Goal: Task Accomplishment & Management: Manage account settings

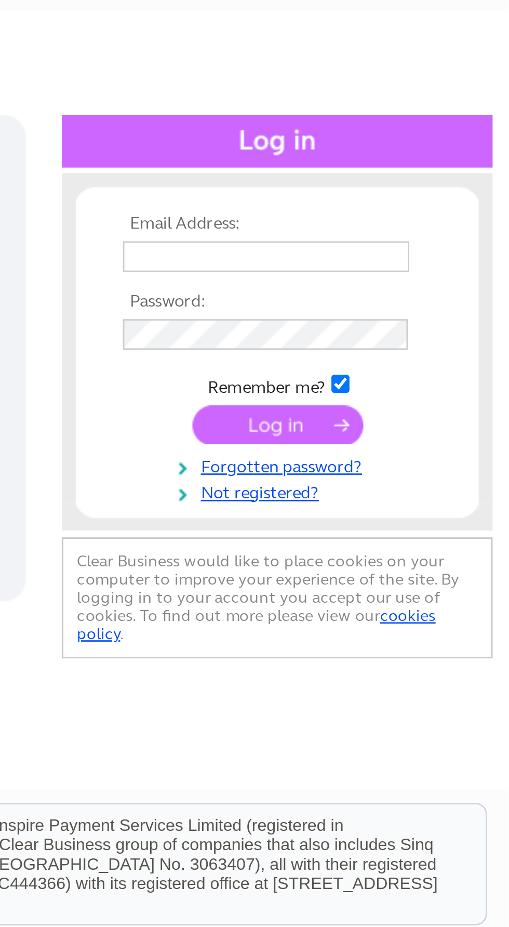
click at [382, 172] on input "text" at bounding box center [418, 169] width 107 height 11
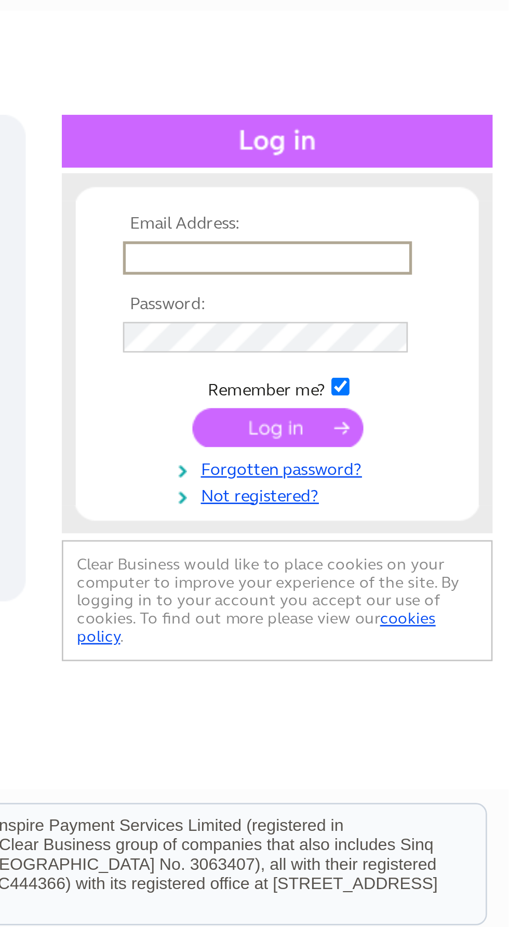
type input "richardson581@btinternet.com"
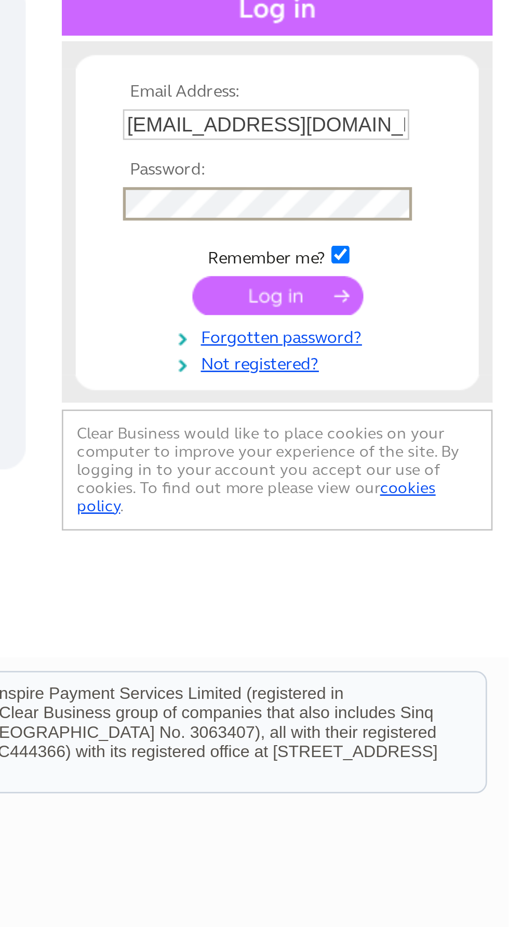
click at [420, 234] on input "submit" at bounding box center [423, 234] width 64 height 15
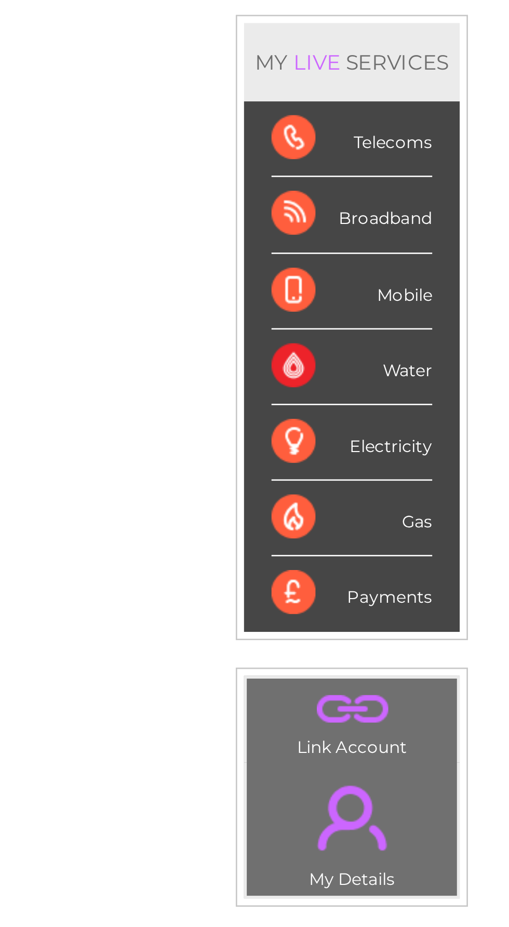
click at [461, 212] on div "Broadband" at bounding box center [455, 212] width 61 height 29
click at [439, 210] on div "Broadband" at bounding box center [455, 212] width 61 height 29
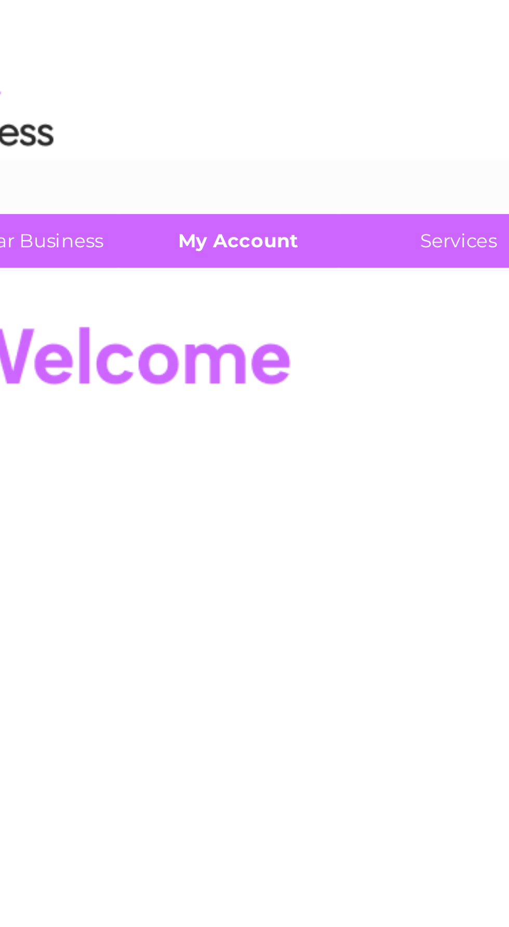
click at [139, 89] on link "My Account" at bounding box center [137, 87] width 86 height 19
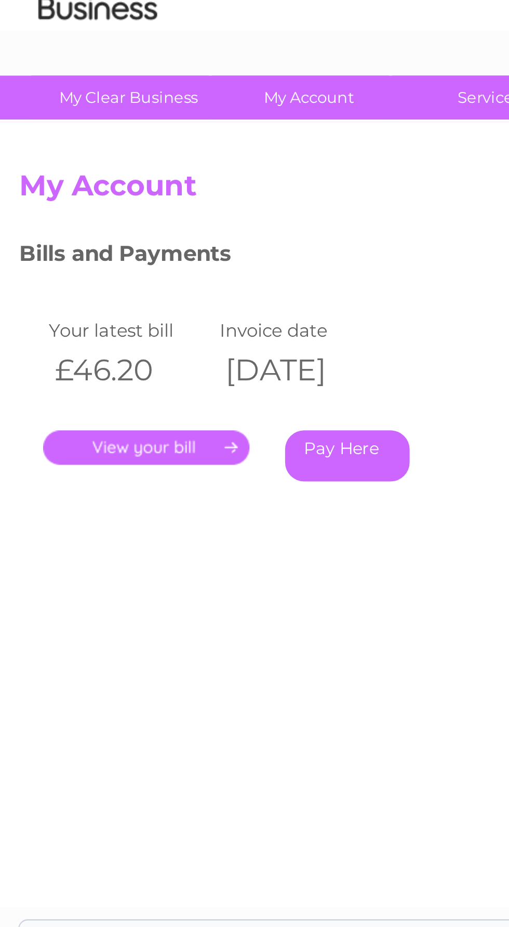
click at [48, 235] on link "." at bounding box center [65, 240] width 90 height 15
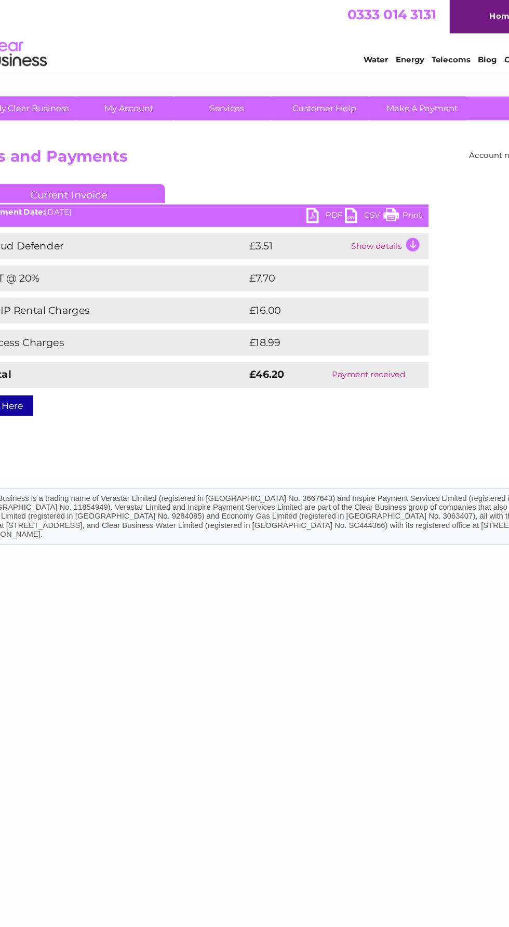
click at [302, 173] on link "PDF" at bounding box center [295, 175] width 31 height 15
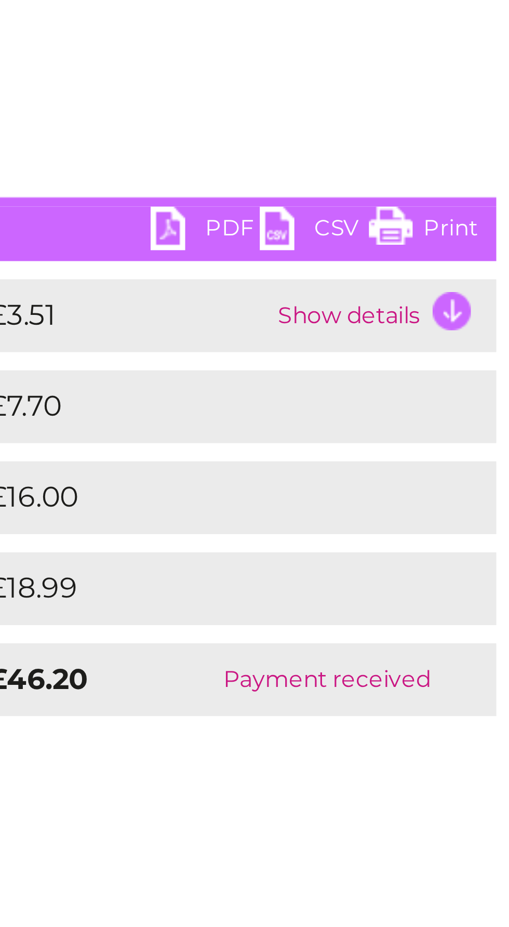
click at [287, 174] on link "PDF" at bounding box center [295, 175] width 31 height 15
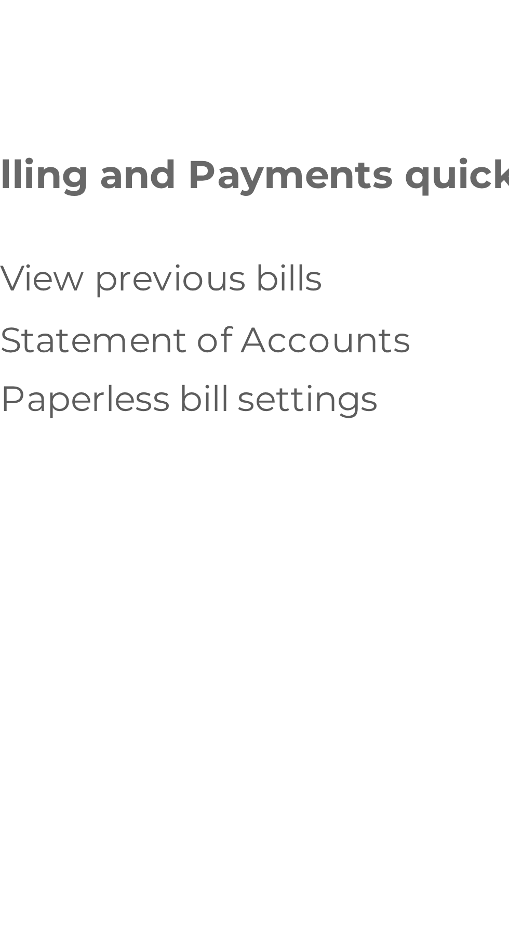
click at [329, 216] on link "Statement of Accounts" at bounding box center [312, 214] width 73 height 8
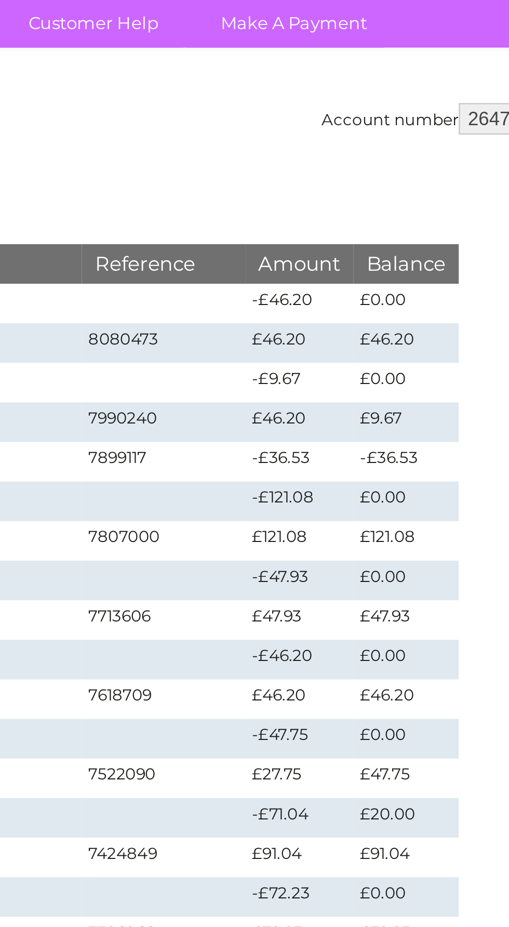
click at [306, 213] on td "8080473" at bounding box center [322, 214] width 64 height 16
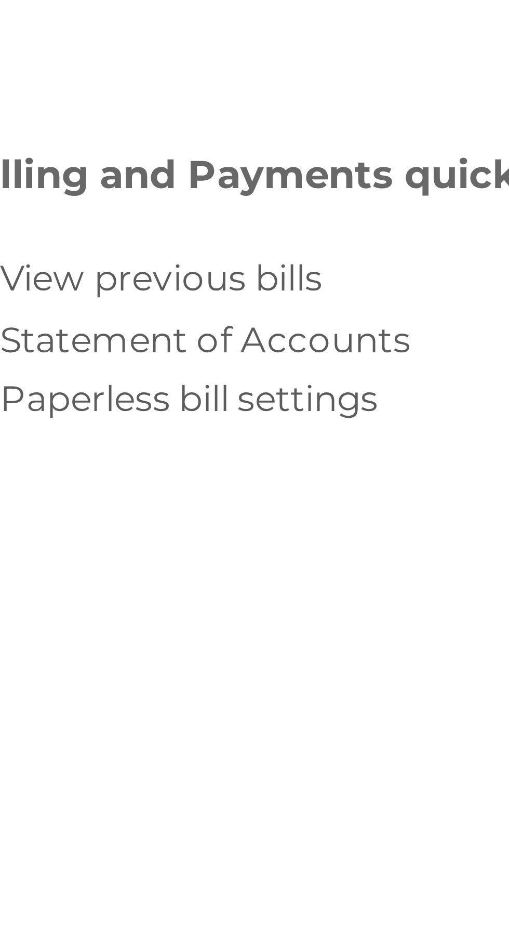
click at [321, 203] on link "View previous bills" at bounding box center [304, 204] width 57 height 8
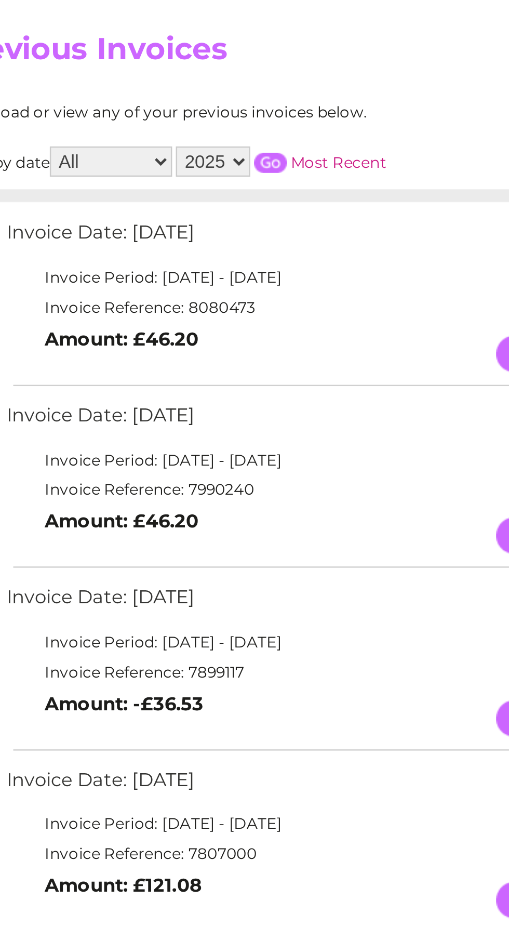
scroll to position [2, 0]
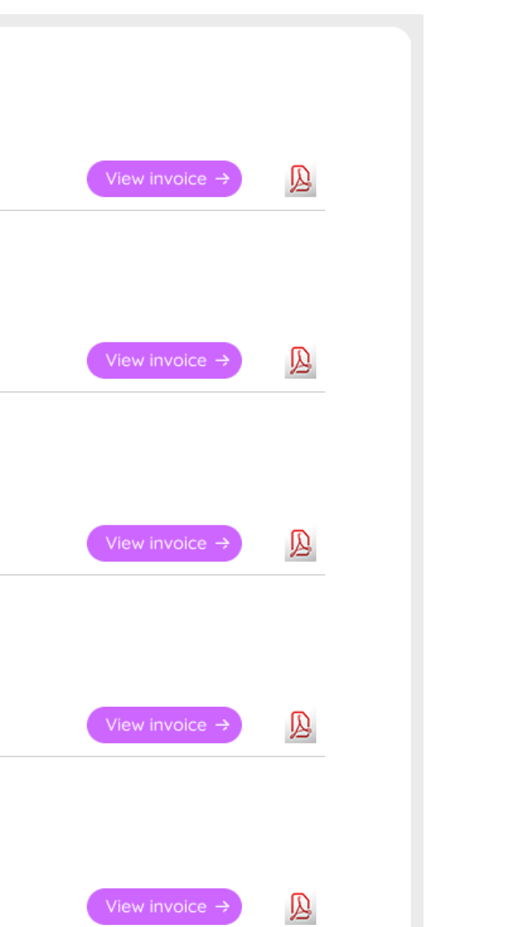
click at [327, 401] on link "Download" at bounding box center [322, 400] width 13 height 15
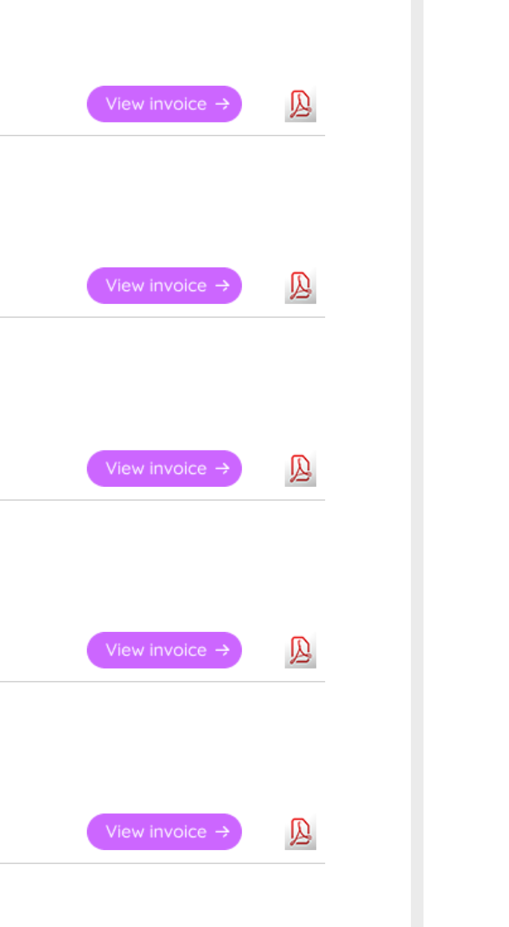
click at [324, 324] on link "Download" at bounding box center [322, 325] width 13 height 15
click at [328, 248] on link "Download" at bounding box center [322, 250] width 13 height 15
